Goal: Task Accomplishment & Management: Manage account settings

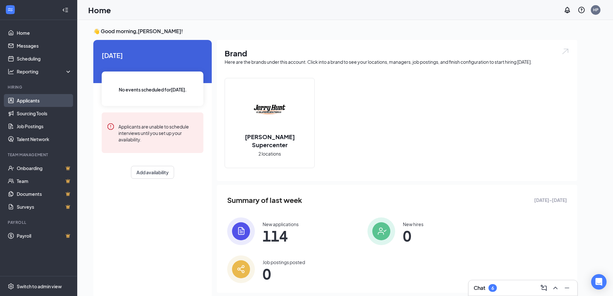
click at [47, 99] on link "Applicants" at bounding box center [44, 100] width 55 height 13
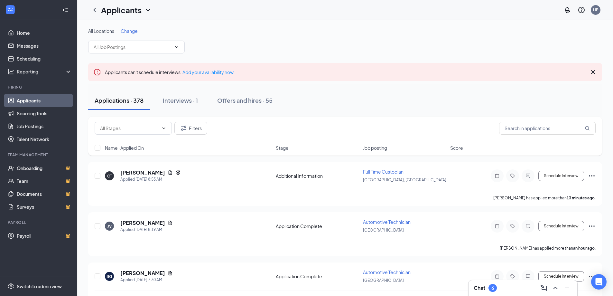
click at [595, 71] on icon "Cross" at bounding box center [593, 72] width 8 height 8
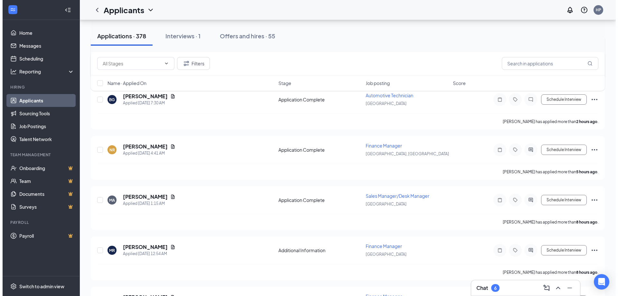
scroll to position [161, 0]
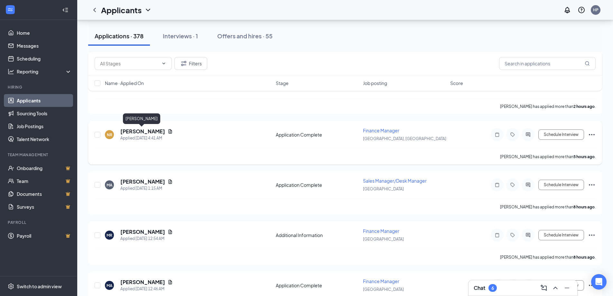
click at [138, 132] on h5 "[PERSON_NAME]" at bounding box center [142, 131] width 45 height 7
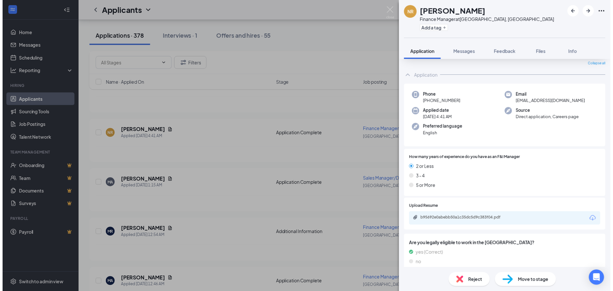
scroll to position [32, 0]
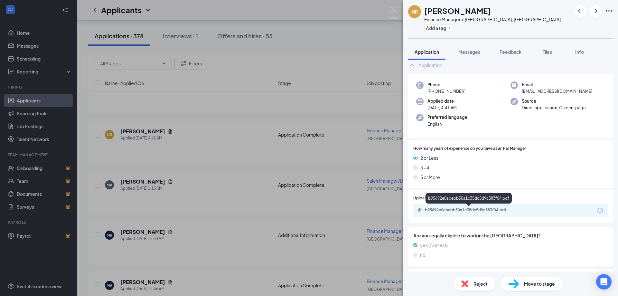
click at [470, 211] on div "b95692e0abebb50a1c35dc5d9c383f04.pdf" at bounding box center [470, 209] width 90 height 5
click at [393, 7] on img at bounding box center [394, 12] width 8 height 13
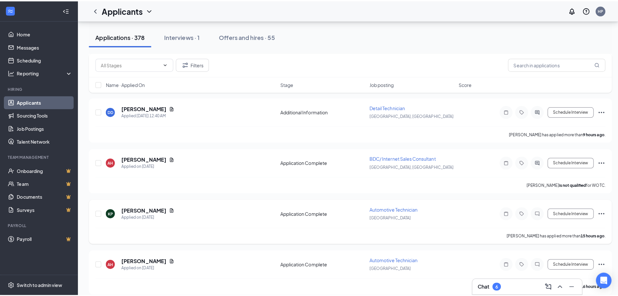
scroll to position [418, 0]
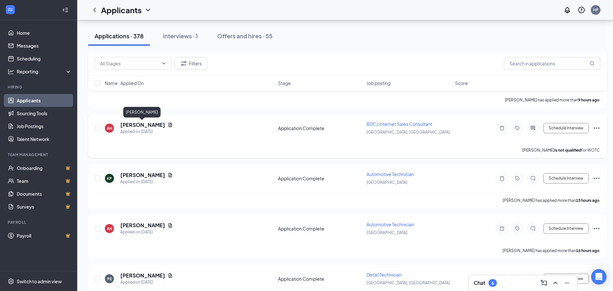
click at [134, 125] on h5 "[PERSON_NAME]" at bounding box center [142, 124] width 45 height 7
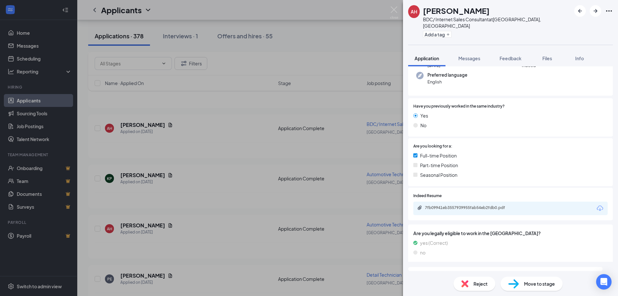
scroll to position [64, 0]
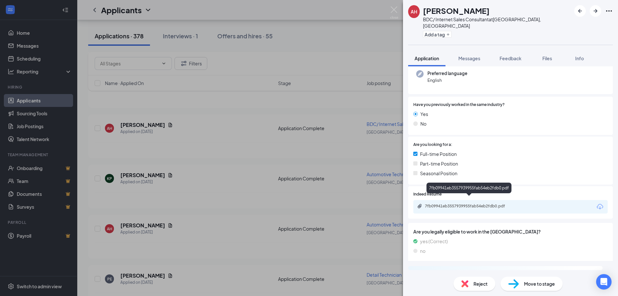
click at [467, 203] on div "7fb09941eb3557939955fab54eb2fdb0.pdf" at bounding box center [470, 205] width 90 height 5
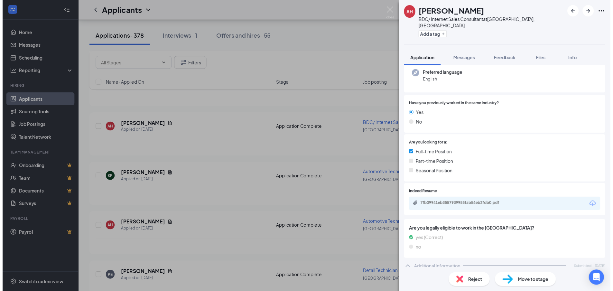
scroll to position [61, 0]
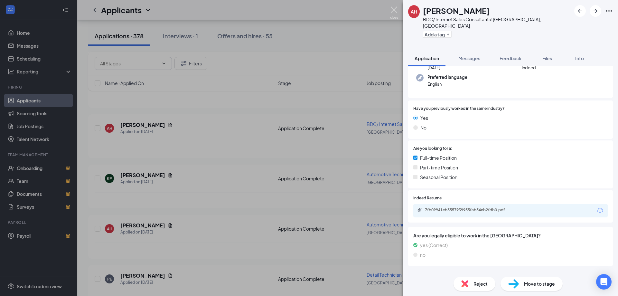
click at [394, 13] on img at bounding box center [394, 12] width 8 height 13
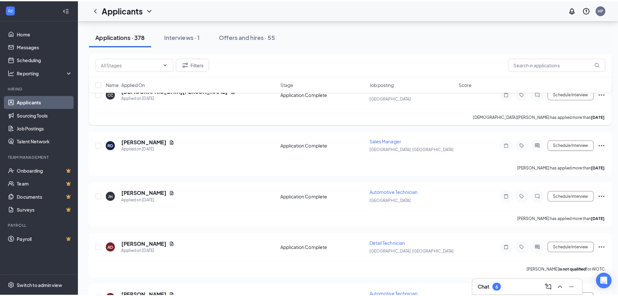
scroll to position [1268, 0]
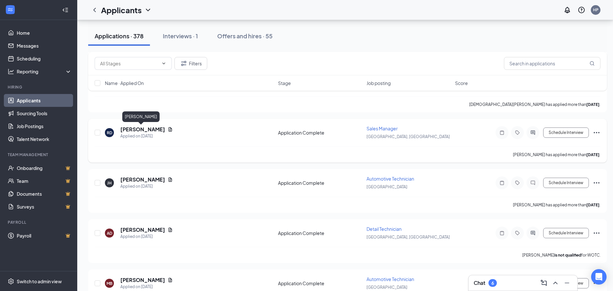
click at [138, 130] on h5 "[PERSON_NAME]" at bounding box center [142, 129] width 45 height 7
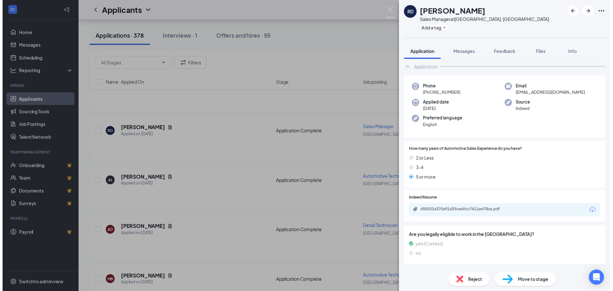
scroll to position [64, 0]
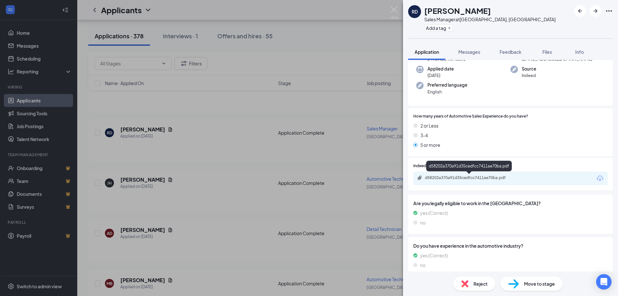
click at [468, 179] on div "d58202a370a91d35cedfcc7411ae70ba.pdf" at bounding box center [470, 177] width 90 height 5
click at [394, 8] on img at bounding box center [394, 12] width 8 height 13
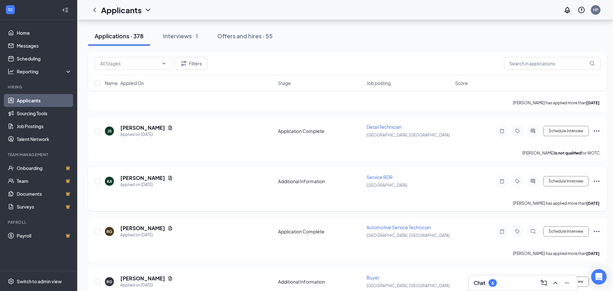
scroll to position [1783, 0]
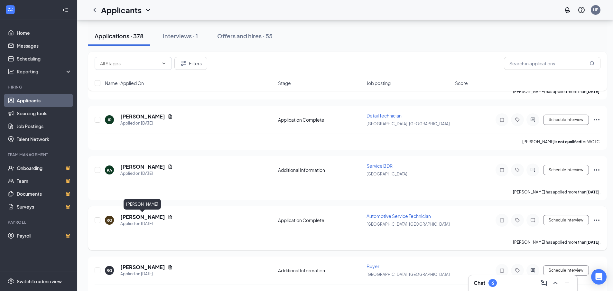
click at [138, 217] on h5 "[PERSON_NAME]" at bounding box center [142, 216] width 45 height 7
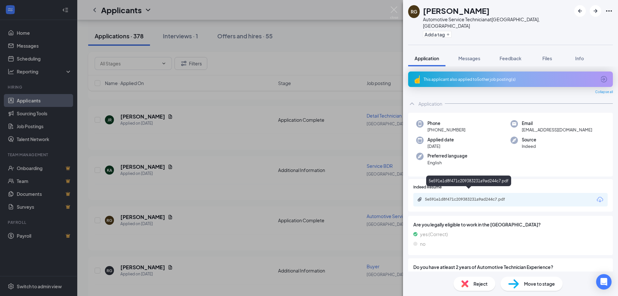
click at [463, 197] on div "5e591e1d8f471c209383231a9ad244c7.pdf" at bounding box center [470, 199] width 90 height 5
click at [394, 9] on img at bounding box center [394, 12] width 8 height 13
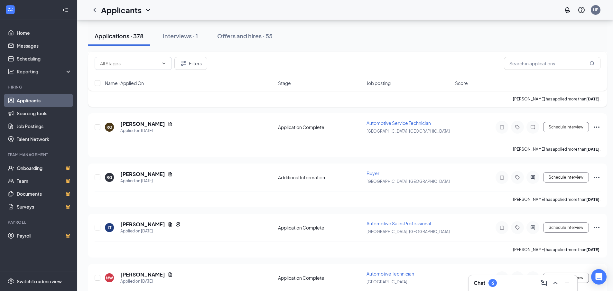
scroll to position [1879, 0]
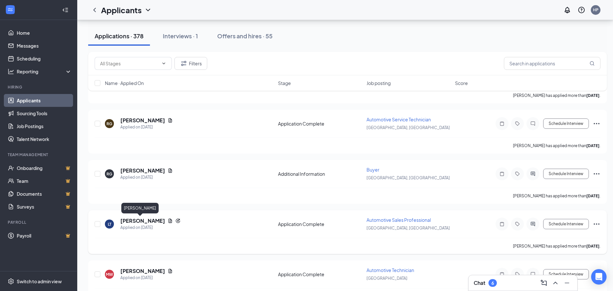
click at [133, 220] on h5 "[PERSON_NAME]" at bounding box center [142, 220] width 45 height 7
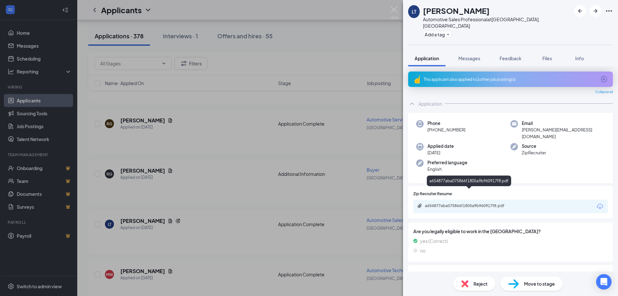
click at [461, 203] on div "a654877aba075866f1805a9b960917f8.pdf" at bounding box center [470, 205] width 90 height 5
click at [397, 10] on img at bounding box center [394, 12] width 8 height 13
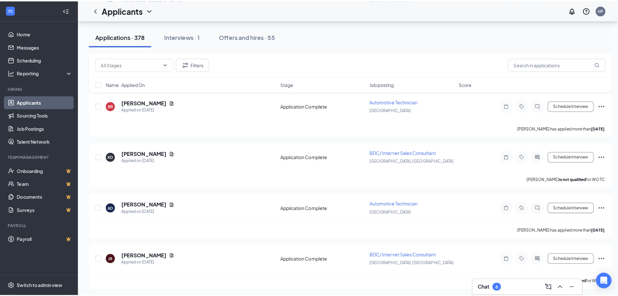
scroll to position [2362, 0]
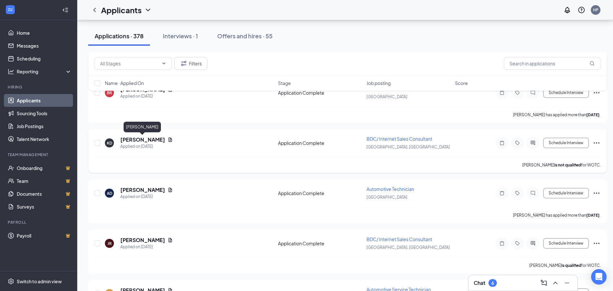
click at [139, 139] on h5 "[PERSON_NAME]" at bounding box center [142, 139] width 45 height 7
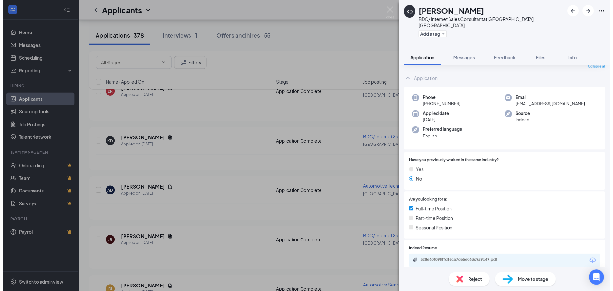
scroll to position [64, 0]
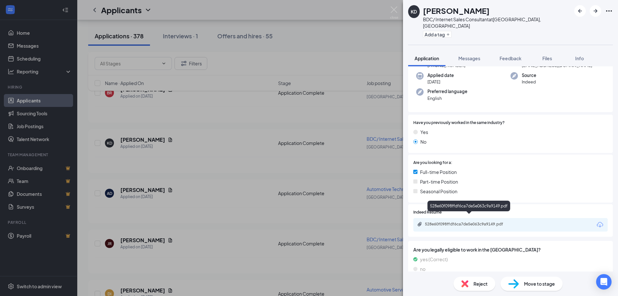
click at [466, 221] on div "528e60f098ffdf6ca7de5e063c9a9149.pdf" at bounding box center [470, 223] width 90 height 5
click at [394, 6] on img at bounding box center [394, 12] width 8 height 13
click at [395, 8] on div "Applicants HP" at bounding box center [347, 10] width 541 height 20
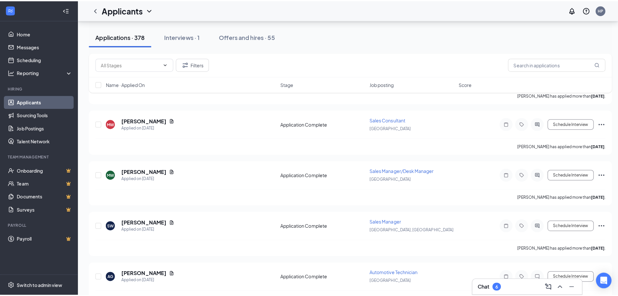
scroll to position [2716, 0]
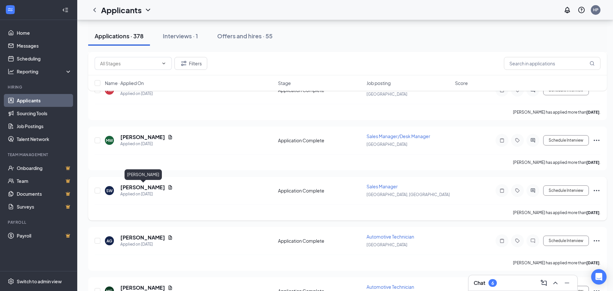
click at [146, 186] on h5 "[PERSON_NAME]" at bounding box center [142, 187] width 45 height 7
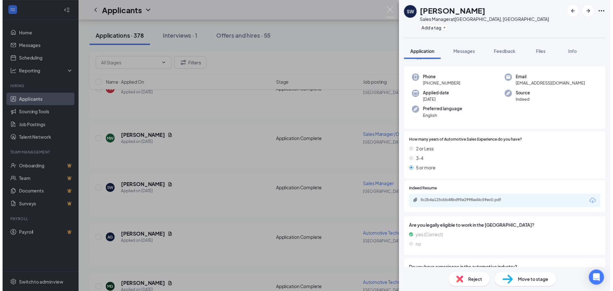
scroll to position [32, 0]
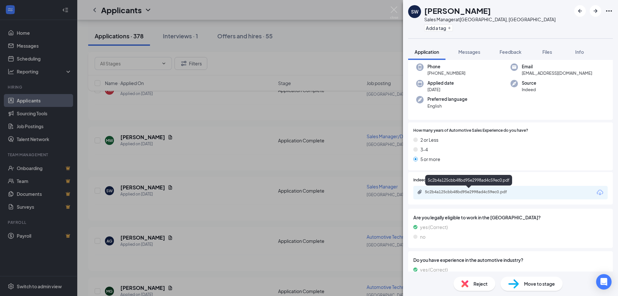
click at [469, 192] on div "5c2b4a125cbb48bd95e2998ad4c59ec0.pdf" at bounding box center [470, 191] width 90 height 5
click at [393, 8] on img at bounding box center [394, 12] width 8 height 13
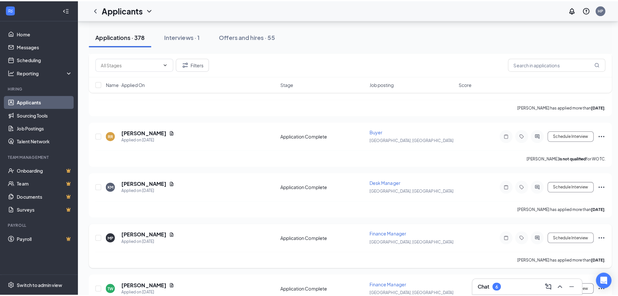
scroll to position [2974, 0]
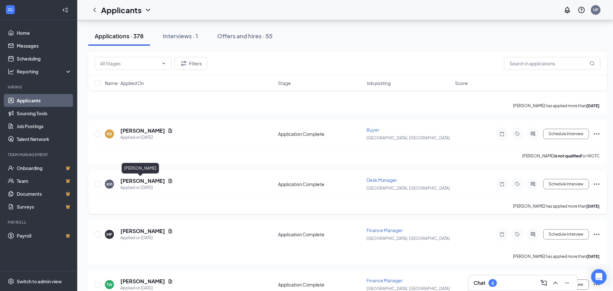
click at [135, 181] on h5 "[PERSON_NAME]" at bounding box center [142, 180] width 45 height 7
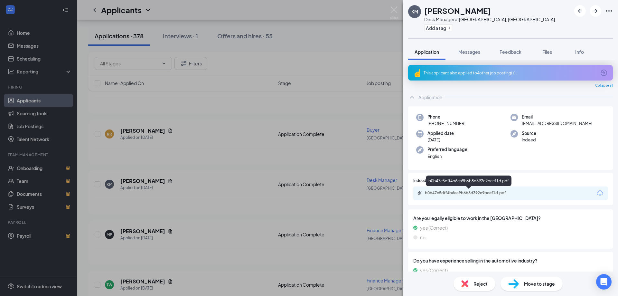
click at [445, 193] on div "b0b47c5dff4b6ea9b6b8d392e9bcef1d.pdf" at bounding box center [470, 192] width 90 height 5
click at [393, 9] on img at bounding box center [394, 12] width 8 height 13
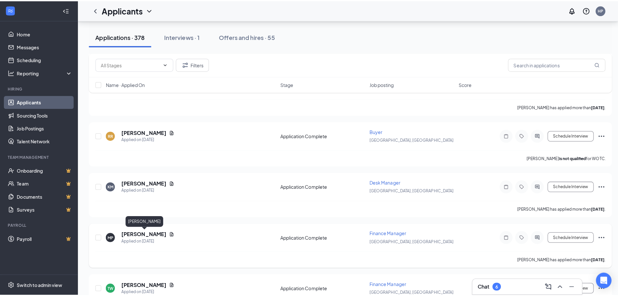
scroll to position [2974, 0]
click at [144, 231] on h5 "[PERSON_NAME]" at bounding box center [142, 231] width 45 height 7
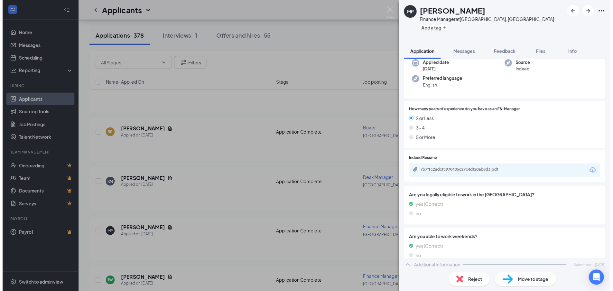
scroll to position [64, 0]
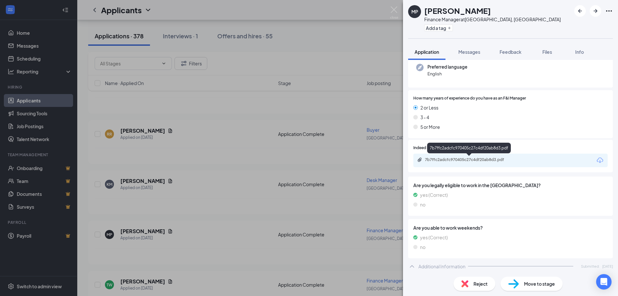
click at [455, 160] on div "7b7ffc2adcfc970405c27c4df20ab8d3.pdf" at bounding box center [470, 159] width 90 height 5
click at [394, 10] on img at bounding box center [394, 12] width 8 height 13
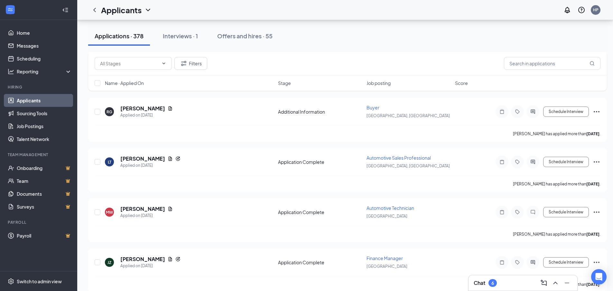
scroll to position [1940, 0]
click at [364, 39] on div "Applications · 378 Interviews · 1 Offers and hires · 55" at bounding box center [347, 35] width 519 height 19
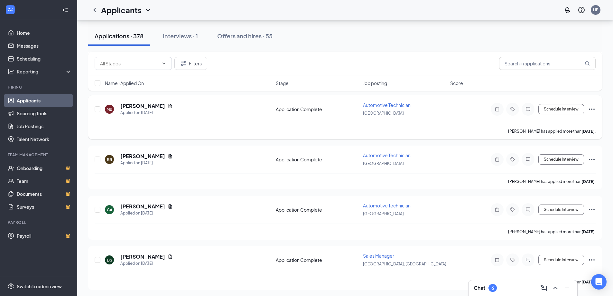
scroll to position [1452, 0]
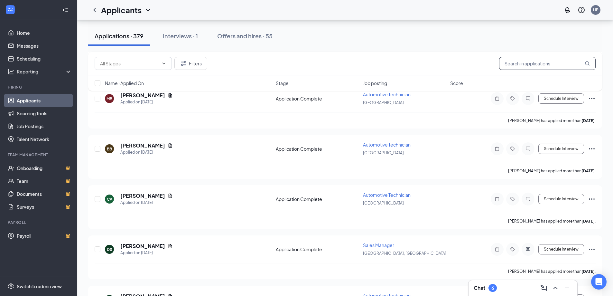
click at [547, 67] on input "text" at bounding box center [547, 63] width 97 height 13
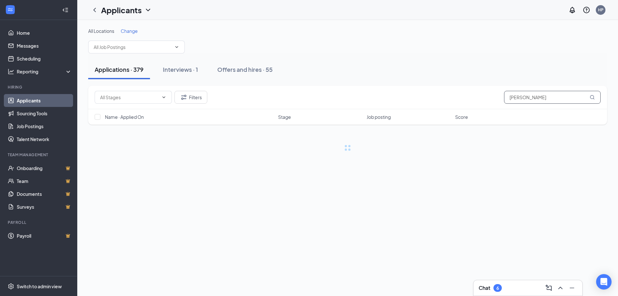
type input "emily myers"
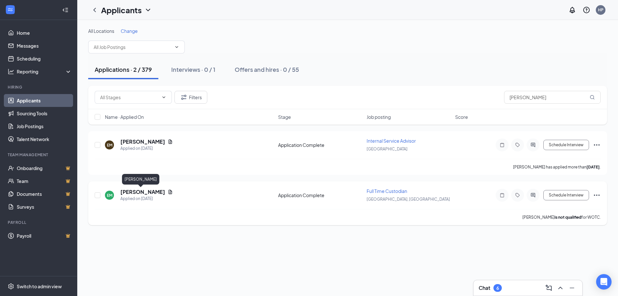
click at [145, 195] on h5 "Emily Myers" at bounding box center [142, 191] width 45 height 7
